Goal: Information Seeking & Learning: Find specific fact

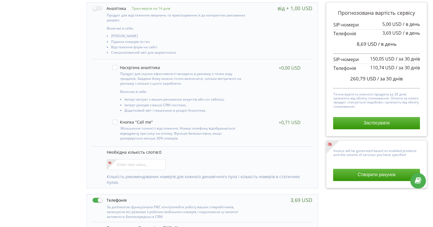
scroll to position [199, 0]
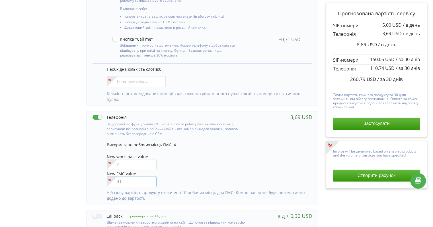
click at [130, 182] on input"] "number" at bounding box center [132, 181] width 50 height 11
type input"] "42"
click at [54, 161] on div "Управління продуктами проєкту Оберіть продукти: Чим більше продуктів ви підключ…" at bounding box center [216, 90] width 429 height 437
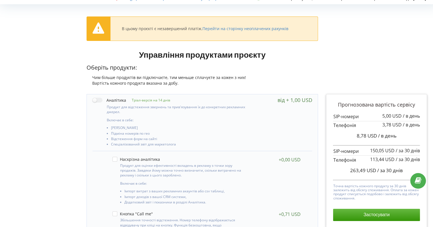
scroll to position [0, 0]
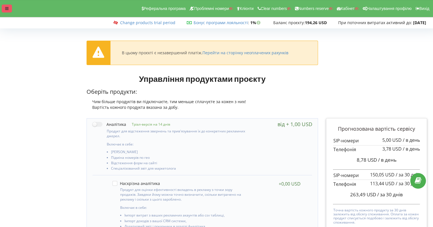
click at [6, 10] on icon at bounding box center [6, 9] width 3 height 4
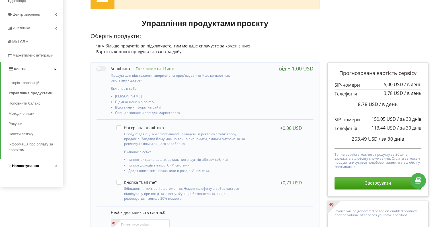
scroll to position [57, 0]
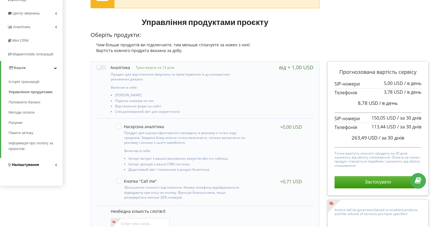
click at [30, 162] on link "Налаштування" at bounding box center [31, 165] width 63 height 14
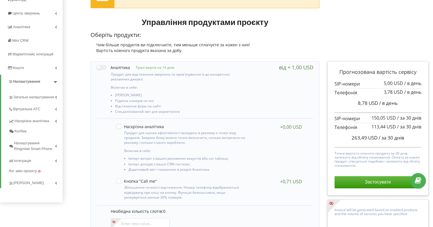
click at [31, 81] on span "Налаштування" at bounding box center [26, 81] width 27 height 4
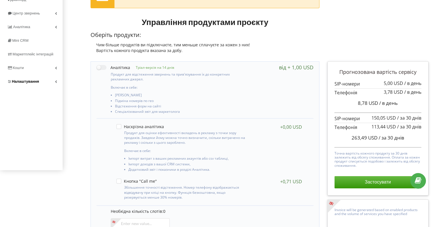
click at [31, 80] on span "Налаштування" at bounding box center [25, 81] width 27 height 4
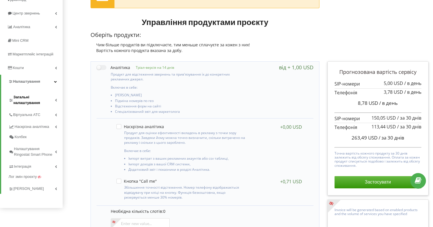
click at [30, 94] on link "Загальні налаштування" at bounding box center [36, 99] width 54 height 18
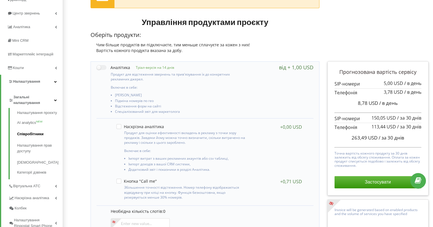
click at [35, 134] on link "Співробітники" at bounding box center [40, 134] width 46 height 11
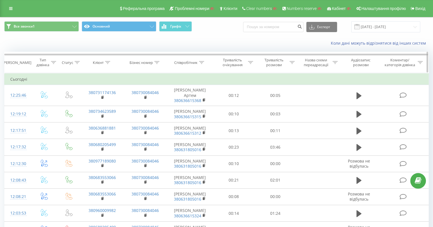
click at [106, 62] on icon at bounding box center [107, 62] width 5 height 3
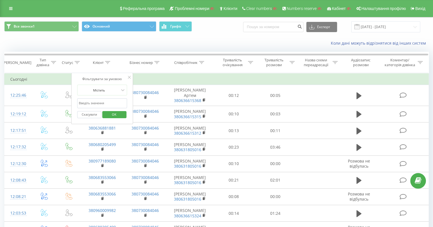
click at [95, 103] on input "text" at bounding box center [102, 103] width 50 height 10
paste input "380631009943"
type input "380631009943"
click at [113, 113] on span "OK" at bounding box center [114, 114] width 16 height 9
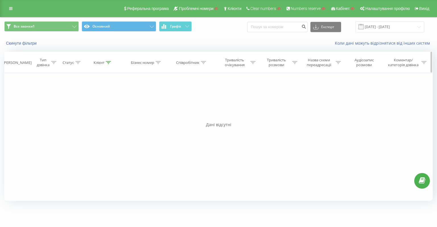
click at [106, 62] on icon at bounding box center [108, 62] width 5 height 3
click at [92, 114] on button "Скасувати" at bounding box center [90, 114] width 24 height 7
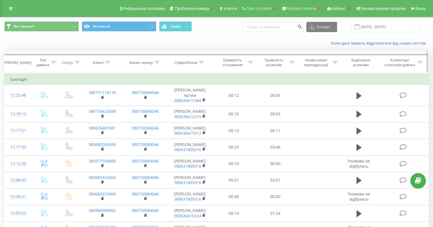
click at [201, 62] on icon at bounding box center [201, 62] width 5 height 3
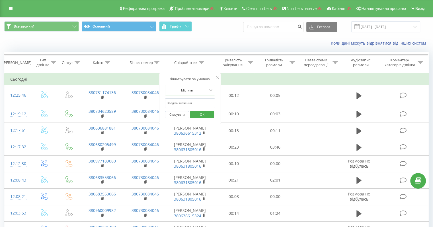
click at [194, 105] on input "text" at bounding box center [190, 103] width 50 height 10
paste input "380631009943"
type input "380631009943"
click at [209, 116] on span "OK" at bounding box center [202, 114] width 16 height 9
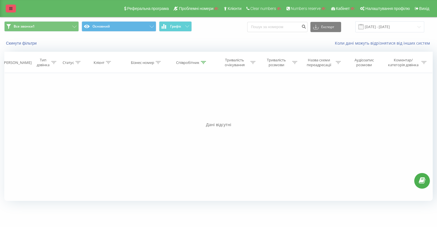
click at [12, 11] on link at bounding box center [11, 9] width 10 height 8
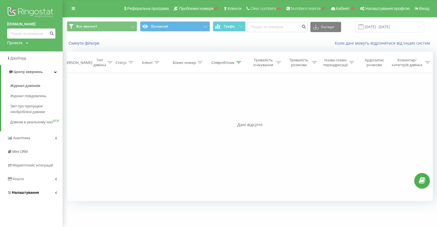
click at [32, 195] on span "Налаштування" at bounding box center [25, 193] width 27 height 4
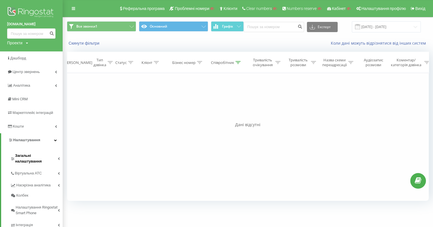
click at [35, 159] on link "Загальні налаштування" at bounding box center [36, 158] width 52 height 18
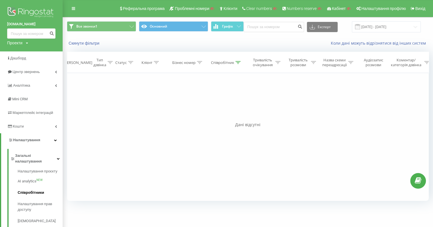
click at [31, 190] on span "Співробітники" at bounding box center [31, 193] width 26 height 6
